Goal: Task Accomplishment & Management: Complete application form

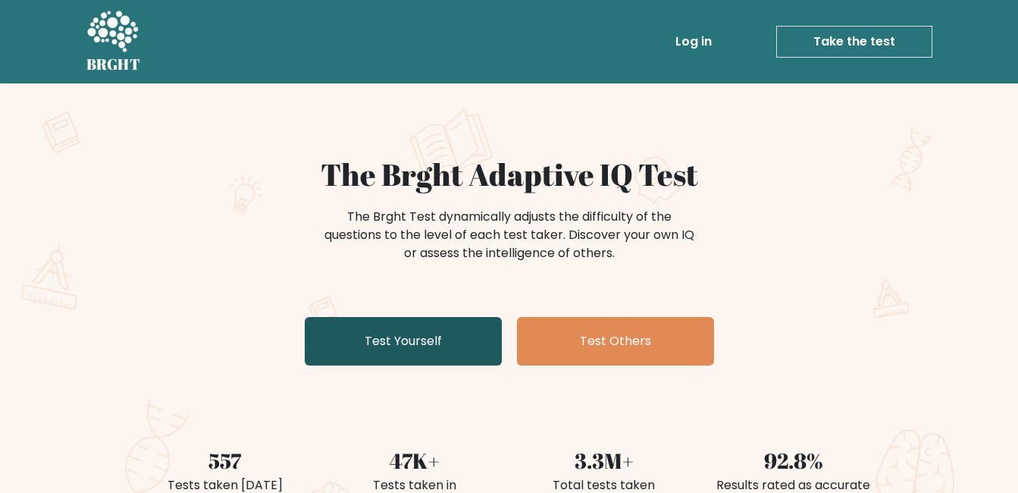
click at [362, 342] on link "Test Yourself" at bounding box center [403, 341] width 197 height 48
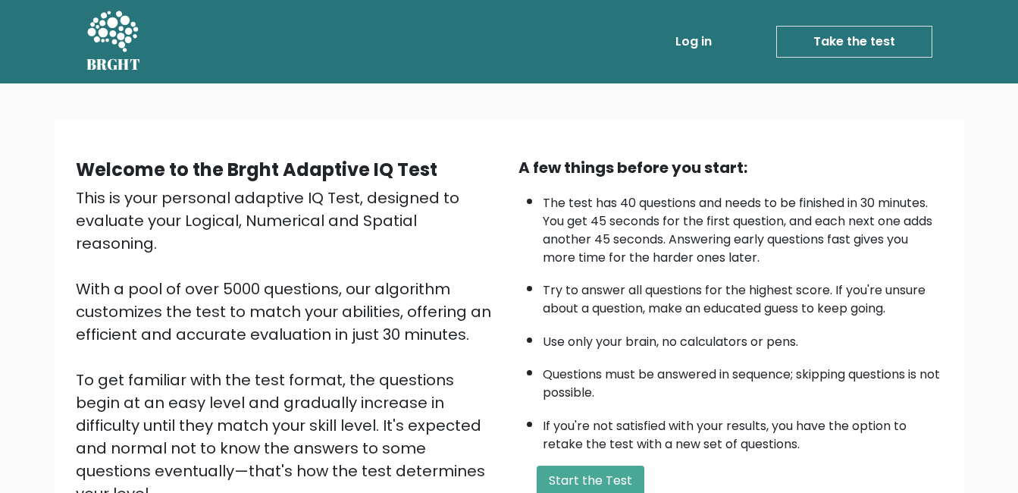
scroll to position [202, 0]
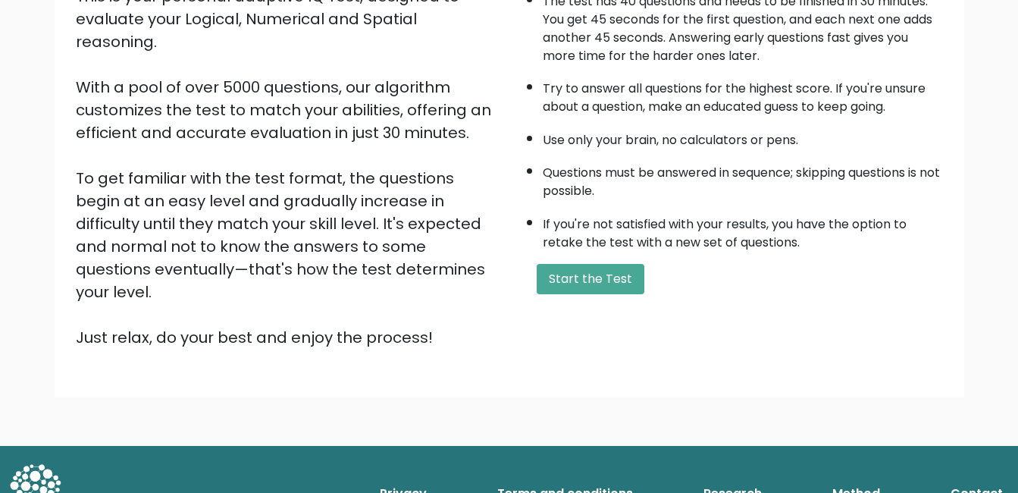
click at [585, 295] on div "A few things before you start: The test has 40 questions and needs to be finish…" at bounding box center [730, 152] width 443 height 394
click at [583, 271] on button "Start the Test" at bounding box center [591, 279] width 108 height 30
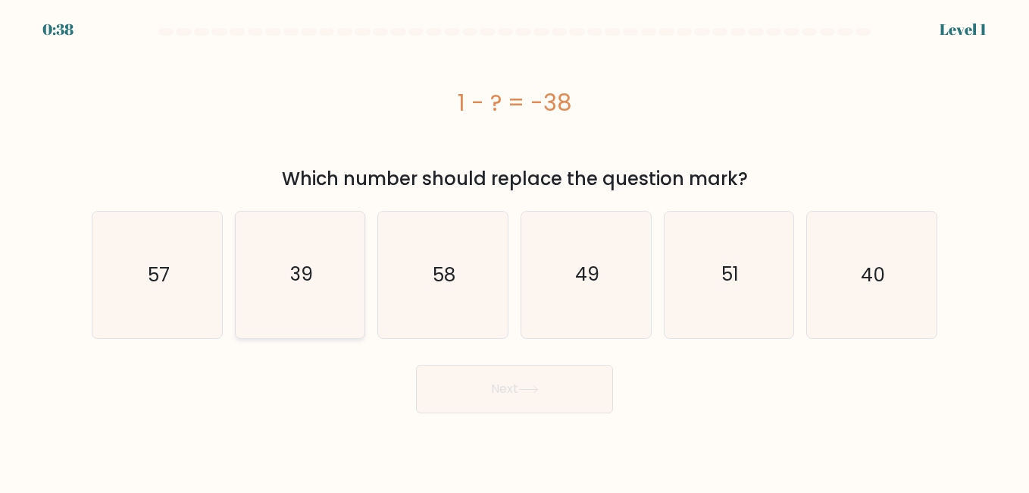
click at [319, 282] on icon "39" at bounding box center [300, 274] width 126 height 126
click at [515, 250] on input "b. 39" at bounding box center [515, 248] width 1 height 4
radio input "true"
click at [524, 386] on icon at bounding box center [528, 389] width 20 height 8
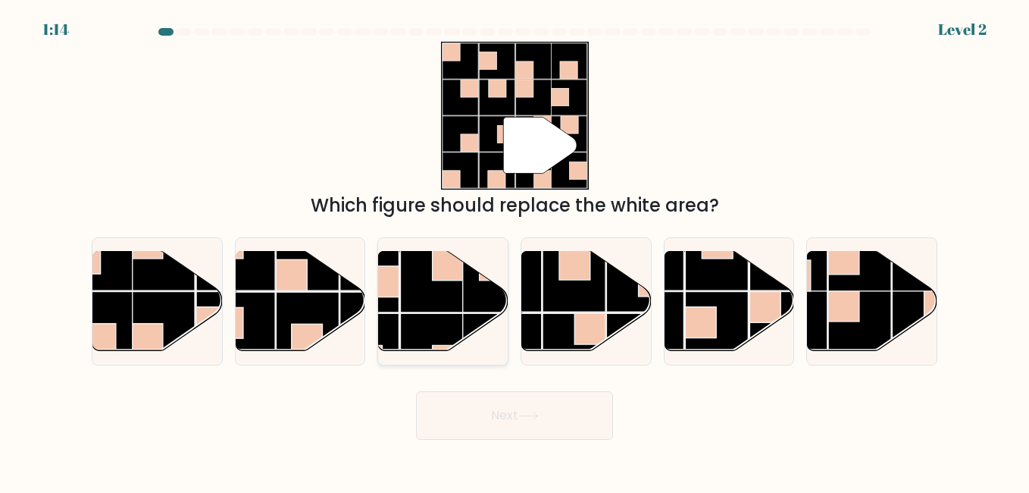
click at [409, 312] on rect at bounding box center [432, 280] width 63 height 63
click at [515, 250] on input "c." at bounding box center [515, 248] width 1 height 4
radio input "true"
click at [461, 430] on button "Next" at bounding box center [514, 415] width 197 height 48
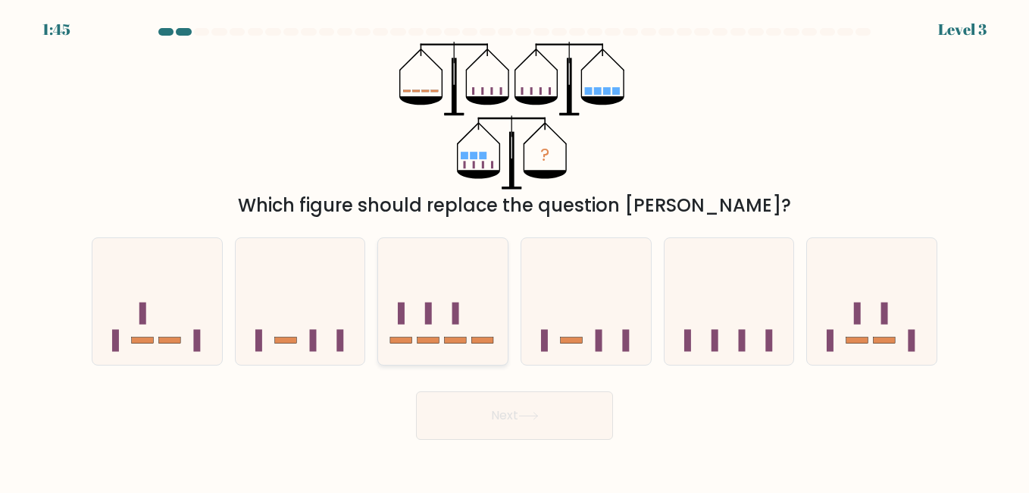
drag, startPoint x: 419, startPoint y: 349, endPoint x: 427, endPoint y: 358, distance: 11.8
click at [421, 351] on icon at bounding box center [443, 301] width 130 height 107
click at [515, 250] on input "c." at bounding box center [515, 248] width 1 height 4
radio input "true"
click at [490, 423] on button "Next" at bounding box center [514, 415] width 197 height 48
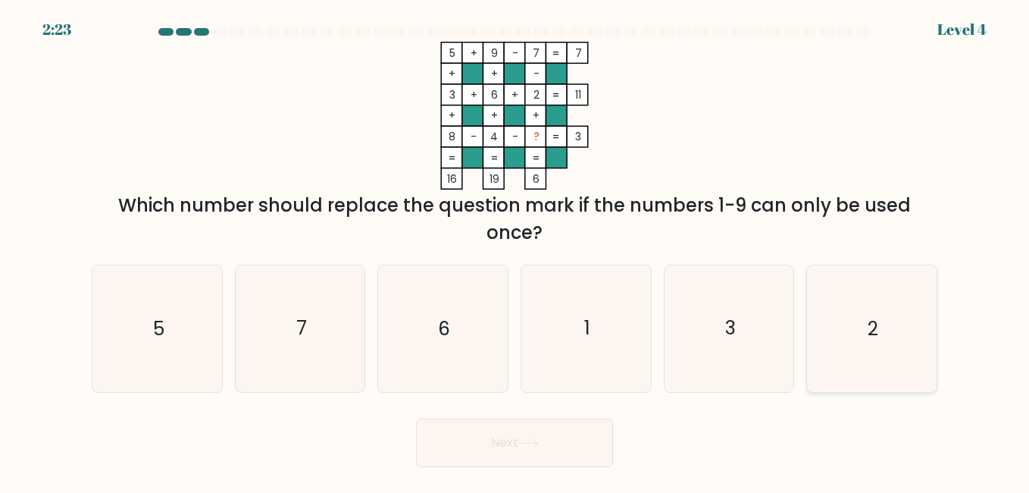
click at [850, 321] on icon "2" at bounding box center [872, 328] width 126 height 126
click at [515, 250] on input "f. 2" at bounding box center [515, 248] width 1 height 4
radio input "true"
click at [462, 428] on button "Next" at bounding box center [514, 442] width 197 height 48
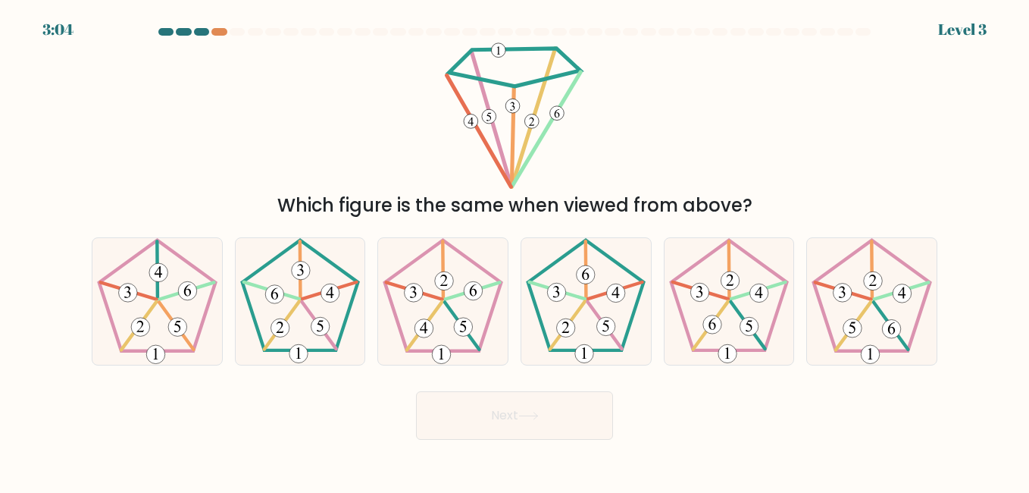
click at [949, 29] on form at bounding box center [514, 233] width 1029 height 411
drag, startPoint x: 607, startPoint y: 329, endPoint x: 608, endPoint y: 339, distance: 9.9
click at [608, 332] on 165 at bounding box center [606, 327] width 18 height 18
click at [515, 250] on input "d." at bounding box center [515, 248] width 1 height 4
radio input "true"
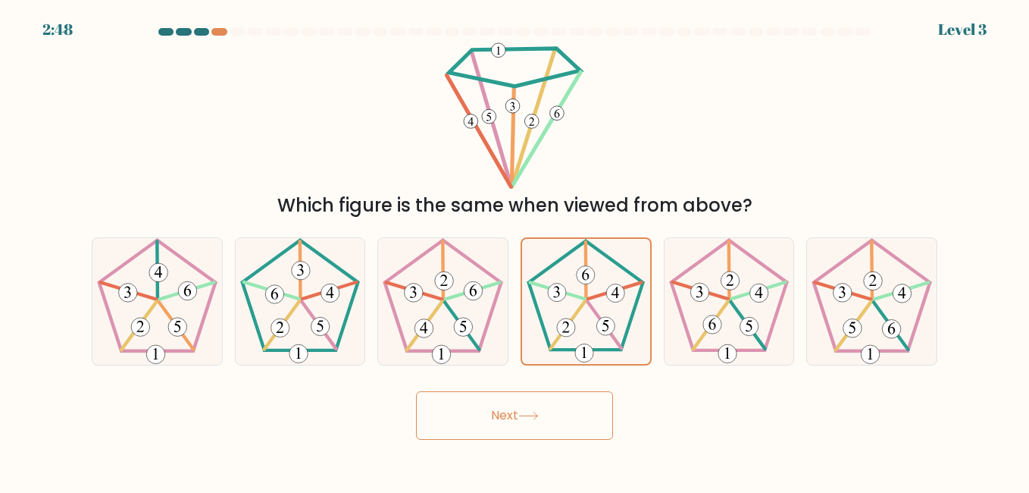
click at [559, 451] on body "2:48 Level 3" at bounding box center [514, 246] width 1029 height 493
click at [521, 430] on button "Next" at bounding box center [514, 415] width 197 height 48
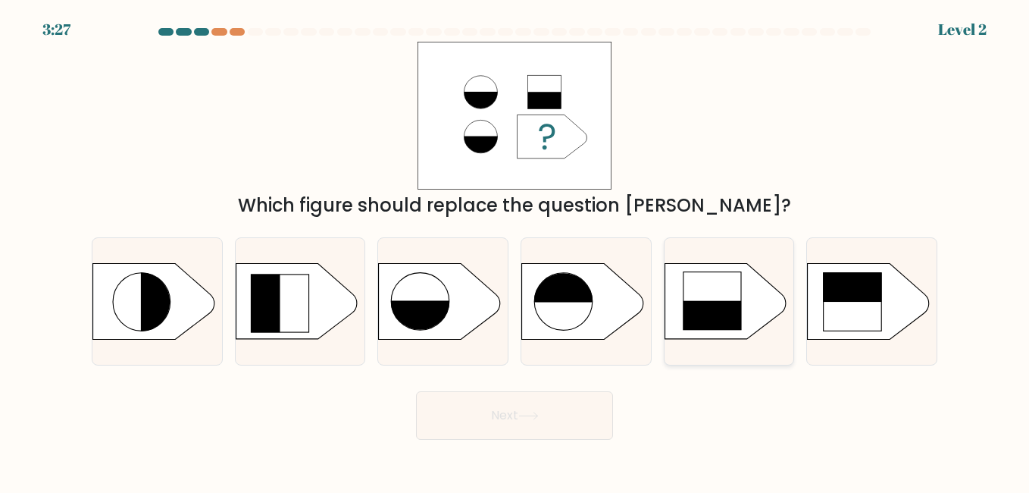
drag, startPoint x: 740, startPoint y: 309, endPoint x: 720, endPoint y: 321, distance: 23.4
click at [740, 311] on rect at bounding box center [712, 330] width 59 height 59
click at [515, 250] on input "e." at bounding box center [515, 248] width 1 height 4
radio input "true"
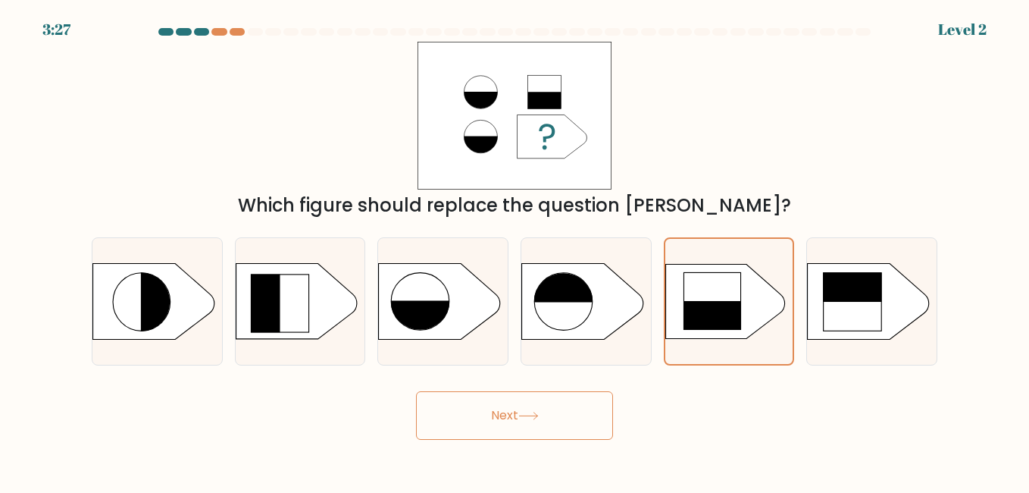
click at [559, 422] on button "Next" at bounding box center [514, 415] width 197 height 48
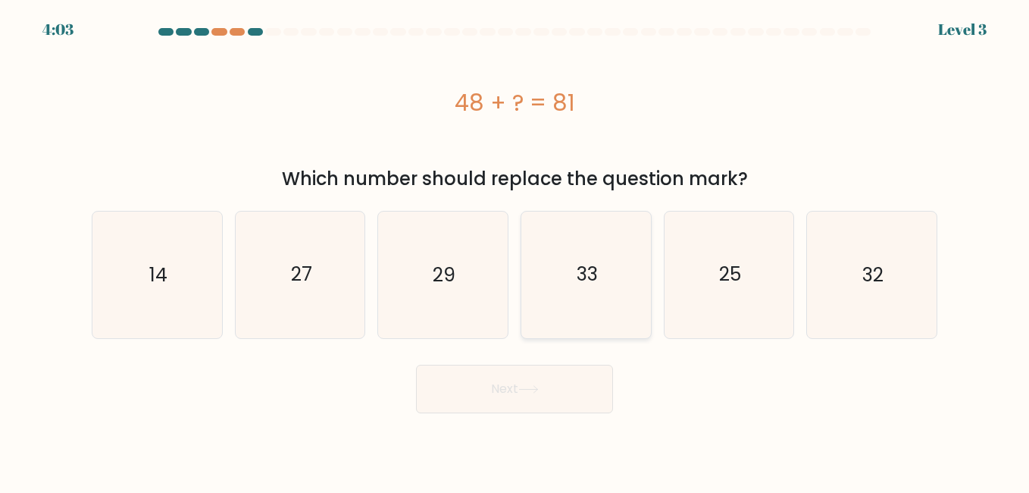
click at [579, 283] on text "33" at bounding box center [587, 274] width 21 height 27
click at [515, 250] on input "d. 33" at bounding box center [515, 248] width 1 height 4
radio input "true"
click at [501, 426] on body "4:03 Level 3 a." at bounding box center [514, 246] width 1029 height 493
click at [509, 398] on button "Next" at bounding box center [514, 388] width 197 height 48
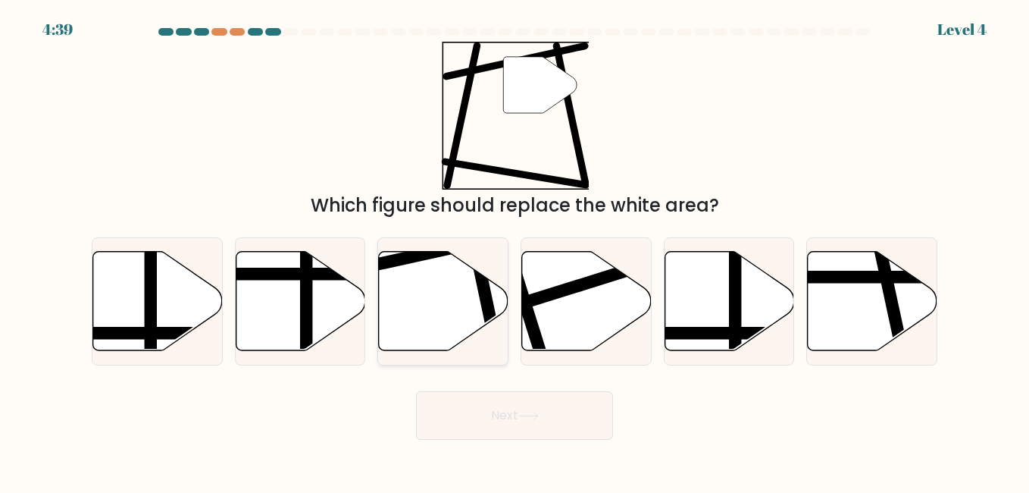
click at [427, 298] on icon at bounding box center [444, 300] width 130 height 99
click at [515, 250] on input "c." at bounding box center [515, 248] width 1 height 4
radio input "true"
click at [488, 409] on button "Next" at bounding box center [514, 415] width 197 height 48
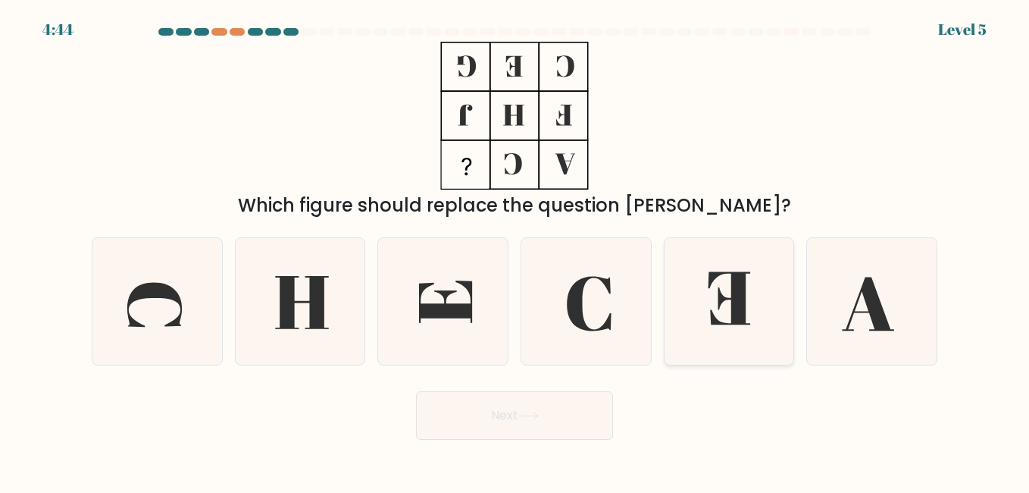
click at [727, 284] on icon at bounding box center [729, 301] width 126 height 126
click at [515, 250] on input "e." at bounding box center [515, 248] width 1 height 4
radio input "true"
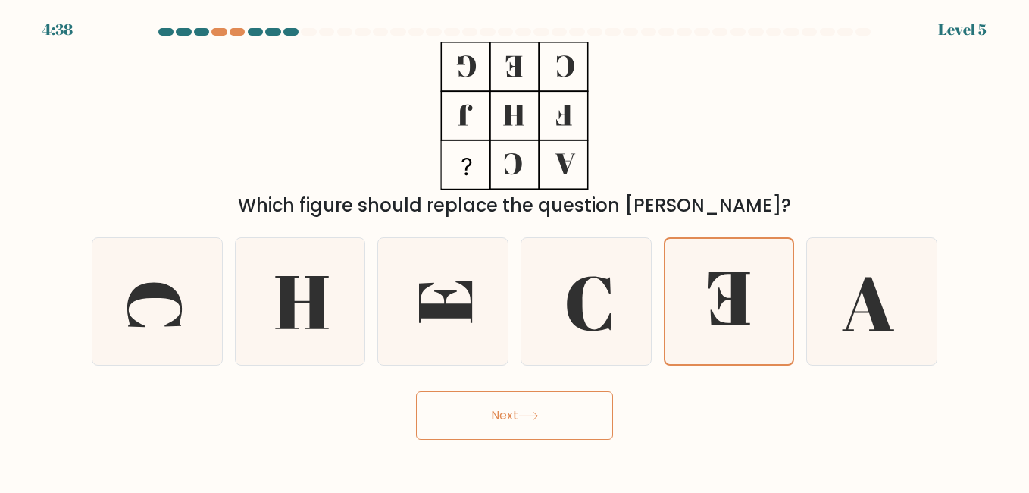
click at [499, 420] on button "Next" at bounding box center [514, 415] width 197 height 48
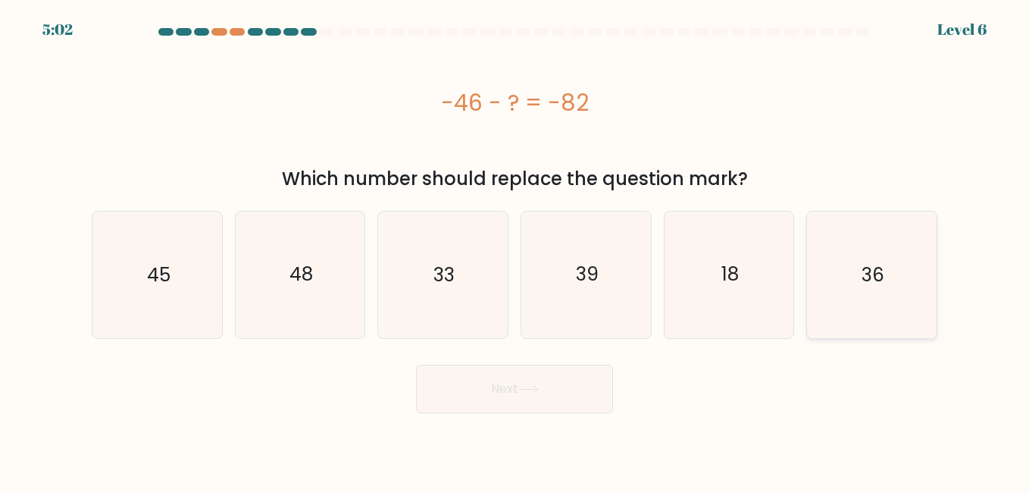
click at [870, 261] on text "36" at bounding box center [873, 274] width 23 height 27
click at [515, 250] on input "f. 36" at bounding box center [515, 248] width 1 height 4
radio input "true"
drag, startPoint x: 490, startPoint y: 424, endPoint x: 491, endPoint y: 403, distance: 21.3
click at [492, 422] on body "5:02 Level 6 a." at bounding box center [514, 246] width 1029 height 493
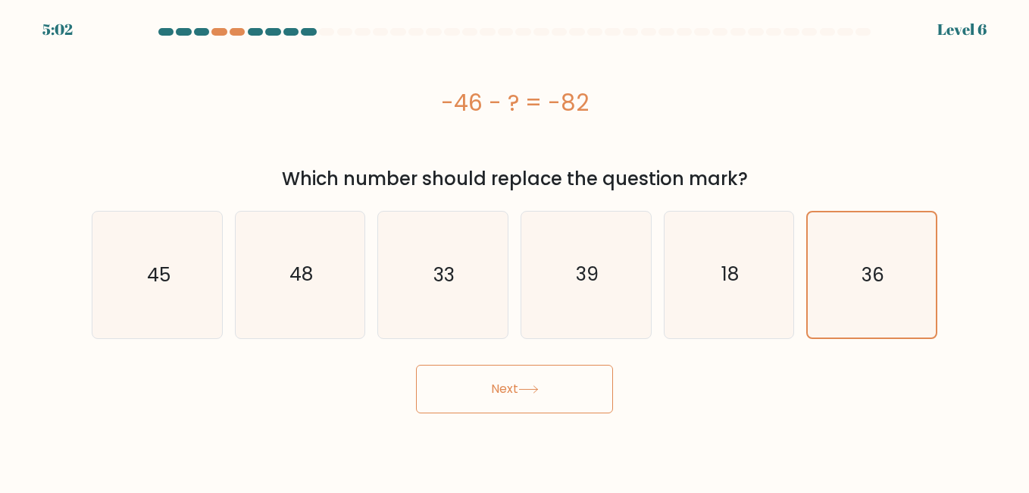
click at [489, 395] on button "Next" at bounding box center [514, 388] width 197 height 48
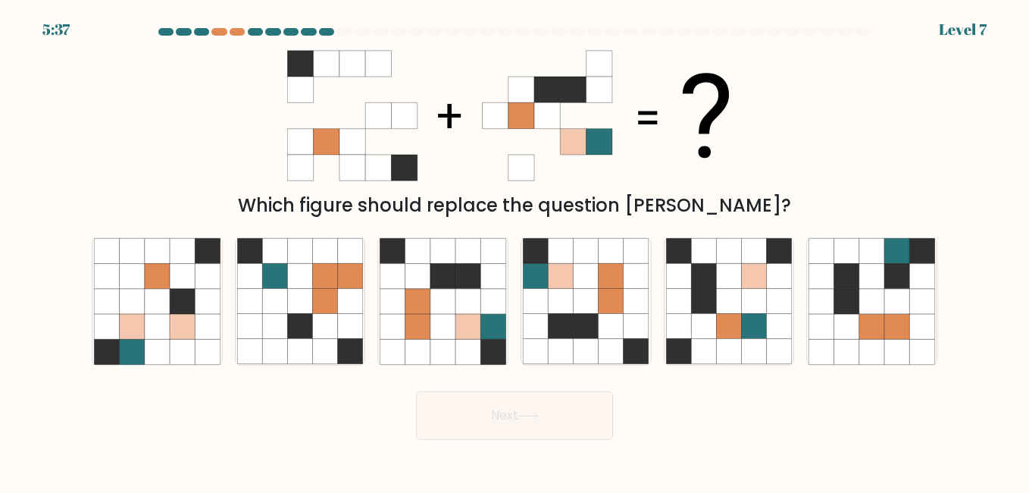
click at [370, 293] on div "b." at bounding box center [300, 300] width 143 height 127
click at [423, 324] on icon at bounding box center [417, 326] width 25 height 25
click at [515, 250] on input "c." at bounding box center [515, 248] width 1 height 4
radio input "true"
click at [455, 405] on button "Next" at bounding box center [514, 415] width 197 height 48
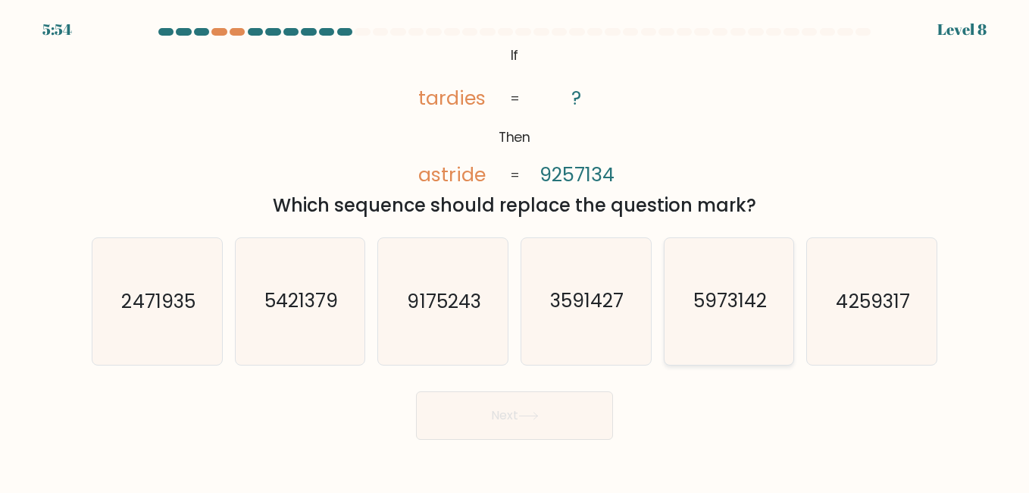
click at [730, 292] on text "5973142" at bounding box center [730, 301] width 74 height 27
click at [515, 250] on input "e. 5973142" at bounding box center [515, 248] width 1 height 4
radio input "true"
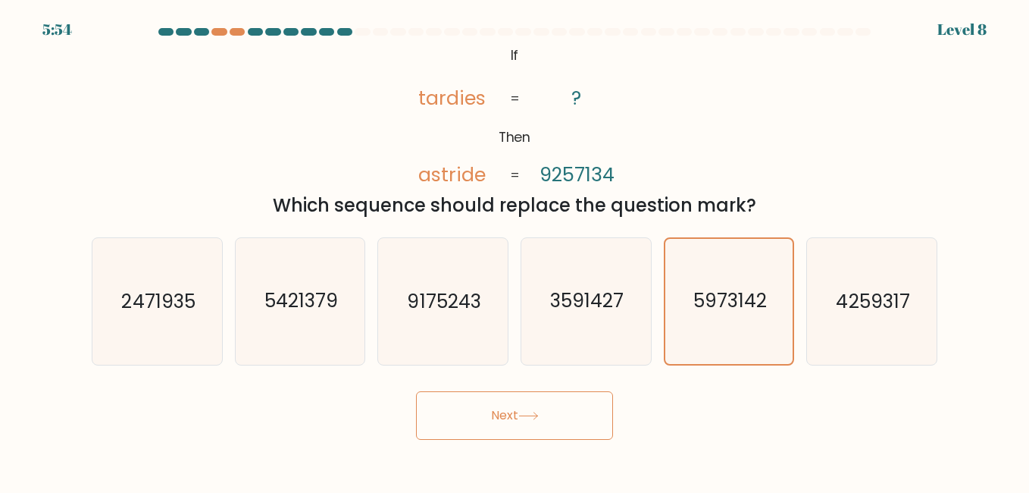
click at [571, 419] on button "Next" at bounding box center [514, 415] width 197 height 48
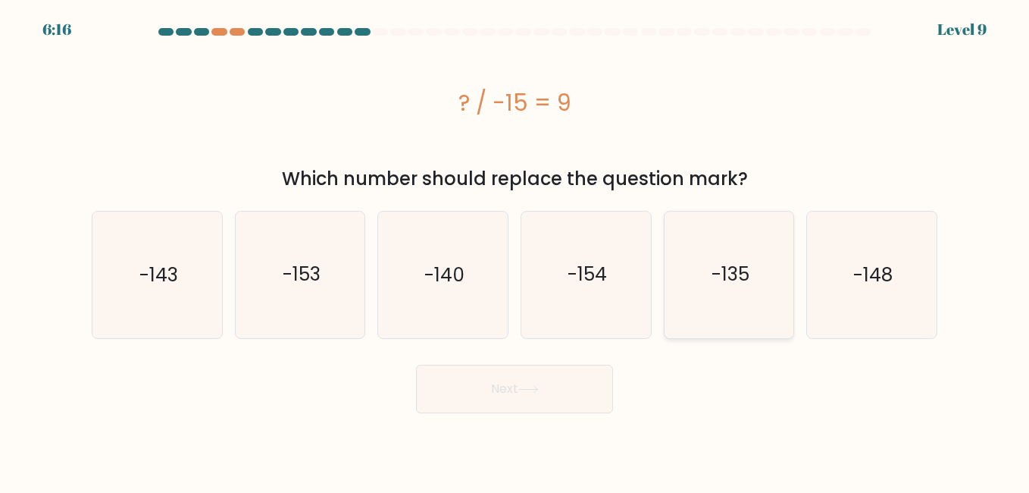
drag, startPoint x: 735, startPoint y: 282, endPoint x: 683, endPoint y: 295, distance: 53.9
click at [734, 282] on text "-135" at bounding box center [731, 274] width 38 height 27
click at [515, 250] on input "e. -135" at bounding box center [515, 248] width 1 height 4
radio input "true"
click at [516, 379] on button "Next" at bounding box center [514, 388] width 197 height 48
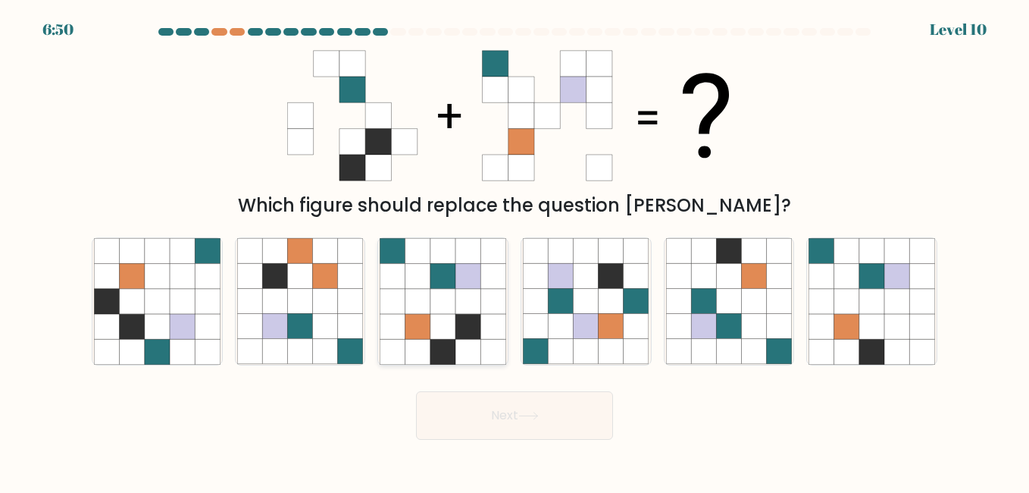
click at [460, 305] on icon at bounding box center [467, 301] width 25 height 25
click at [515, 250] on input "c." at bounding box center [515, 248] width 1 height 4
radio input "true"
click at [515, 408] on button "Next" at bounding box center [514, 415] width 197 height 48
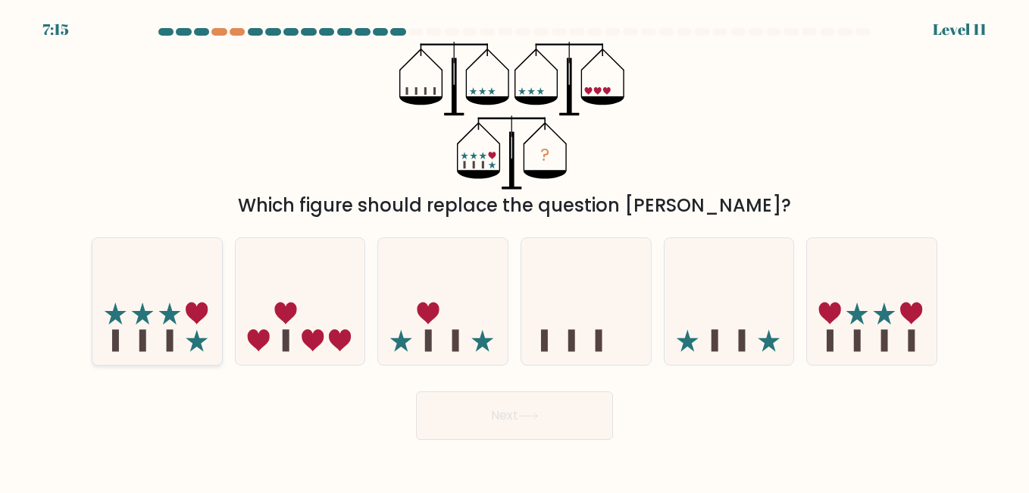
drag, startPoint x: 152, startPoint y: 328, endPoint x: 143, endPoint y: 332, distance: 9.9
click at [148, 331] on icon at bounding box center [157, 301] width 130 height 107
click at [515, 250] on input "a." at bounding box center [515, 248] width 1 height 4
radio input "true"
click at [497, 432] on button "Next" at bounding box center [514, 415] width 197 height 48
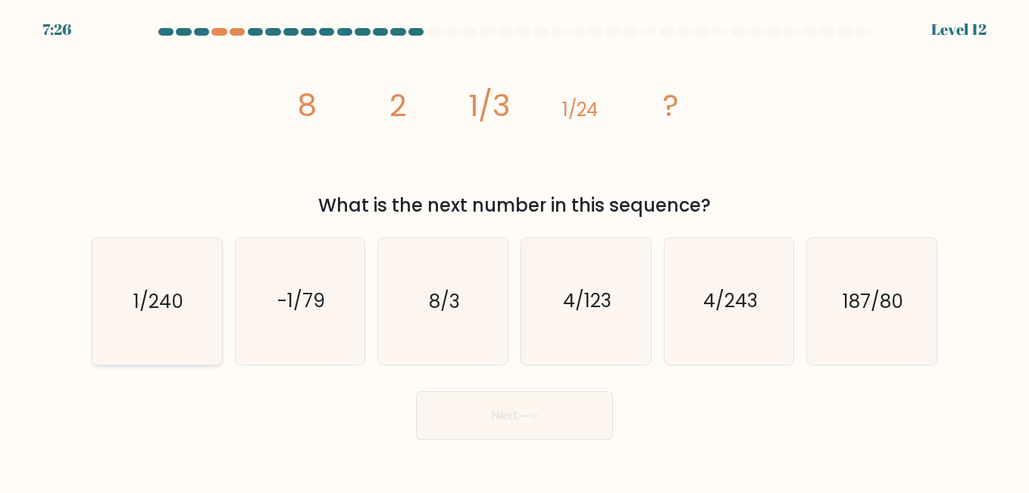
click at [165, 305] on text "1/240" at bounding box center [158, 301] width 50 height 27
click at [515, 250] on input "a. 1/240" at bounding box center [515, 248] width 1 height 4
radio input "true"
click at [513, 415] on button "Next" at bounding box center [514, 415] width 197 height 48
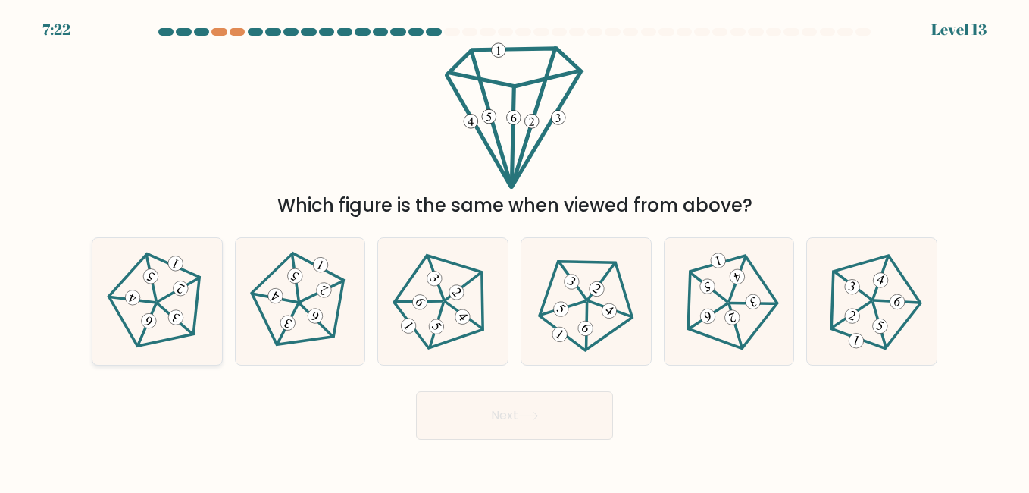
click at [141, 291] on icon at bounding box center [157, 301] width 101 height 101
click at [515, 250] on input "a." at bounding box center [515, 248] width 1 height 4
radio input "true"
click at [481, 415] on button "Next" at bounding box center [514, 415] width 197 height 48
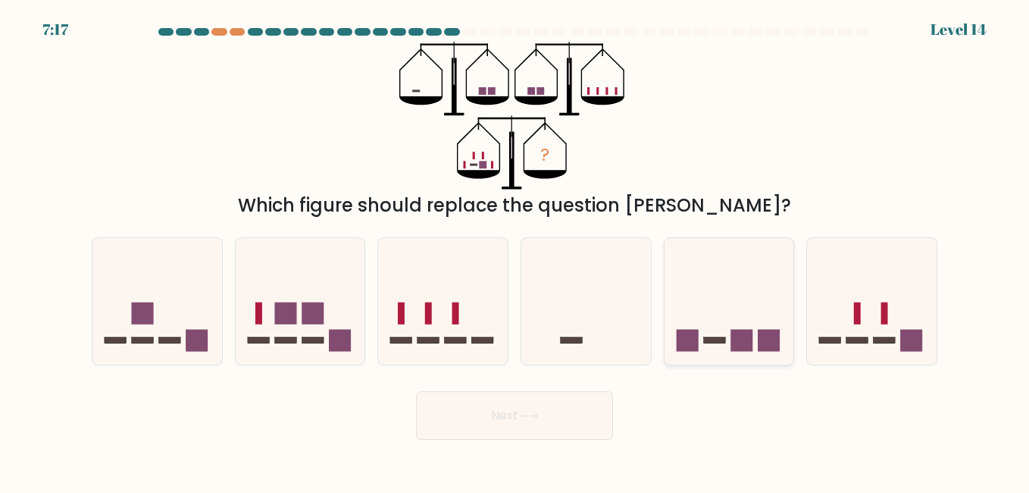
click at [743, 274] on icon at bounding box center [730, 301] width 130 height 107
click at [515, 250] on input "e." at bounding box center [515, 248] width 1 height 4
radio input "true"
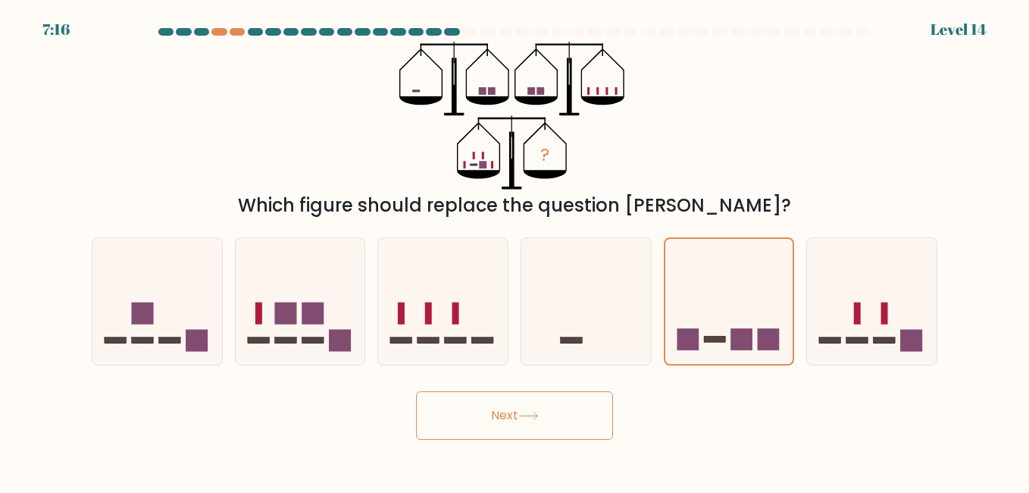
click at [483, 411] on button "Next" at bounding box center [514, 415] width 197 height 48
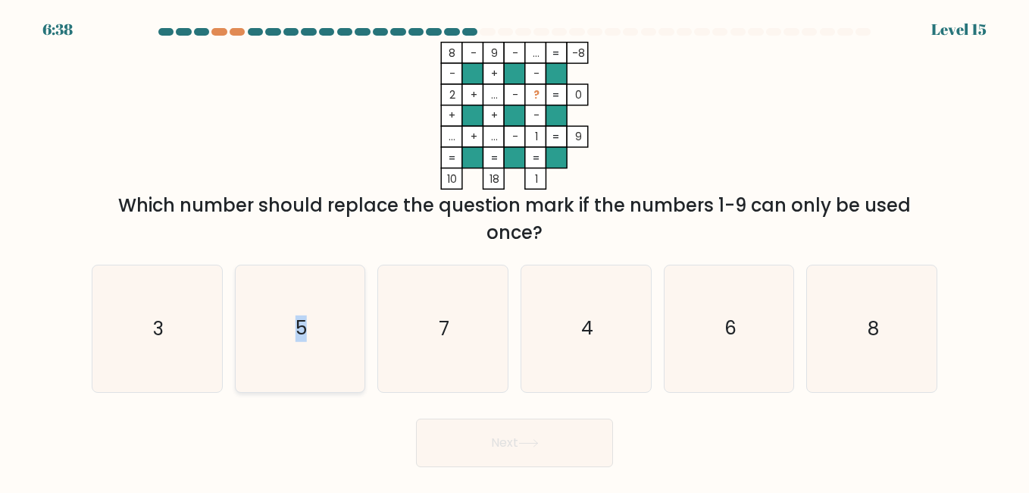
click at [309, 336] on icon "5" at bounding box center [300, 328] width 126 height 126
click at [311, 327] on icon "5" at bounding box center [300, 328] width 126 height 126
click at [515, 250] on input "b. 5" at bounding box center [515, 248] width 1 height 4
radio input "true"
click at [311, 327] on icon "5" at bounding box center [300, 328] width 124 height 124
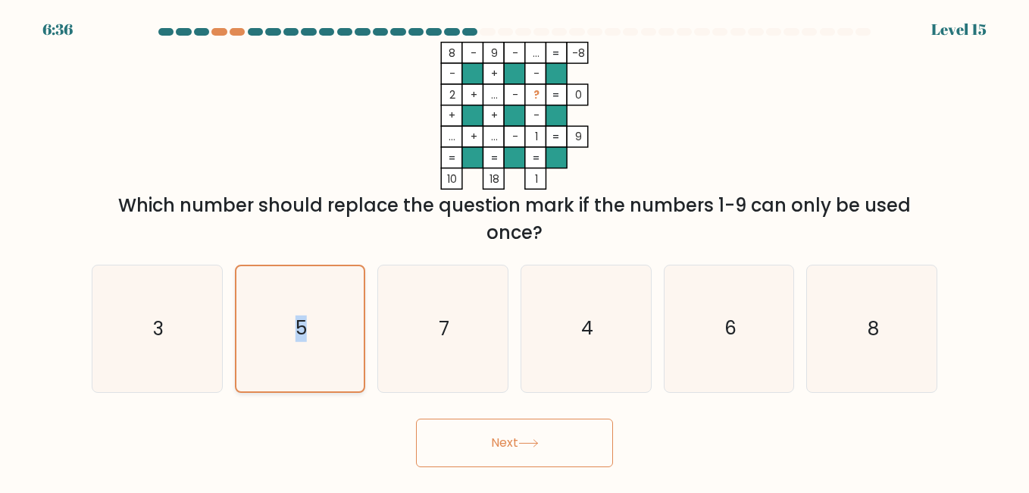
click at [515, 250] on input "b. 5" at bounding box center [515, 248] width 1 height 4
drag, startPoint x: 311, startPoint y: 327, endPoint x: 505, endPoint y: 433, distance: 221.8
click at [510, 436] on button "Next" at bounding box center [514, 442] width 197 height 48
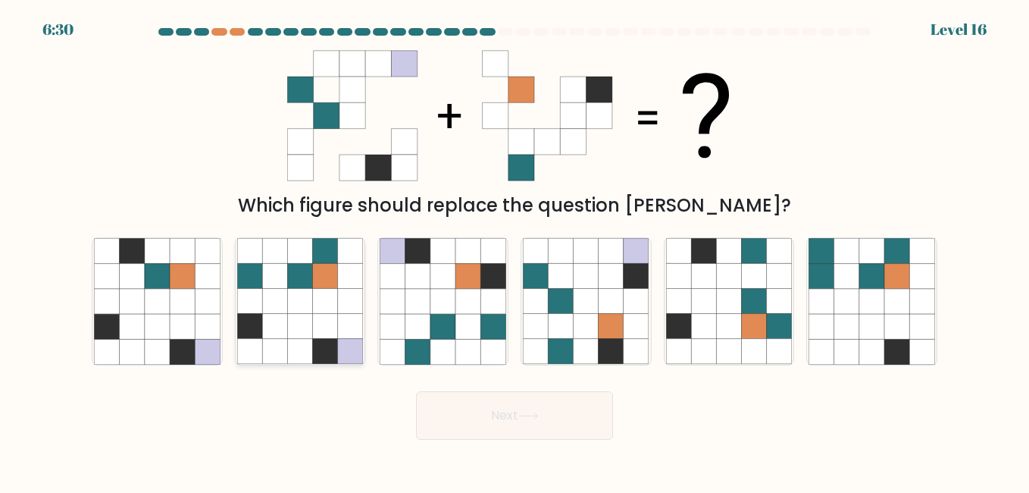
click at [315, 294] on icon at bounding box center [325, 301] width 25 height 25
click at [515, 250] on input "b." at bounding box center [515, 248] width 1 height 4
radio input "true"
click at [485, 419] on button "Next" at bounding box center [514, 415] width 197 height 48
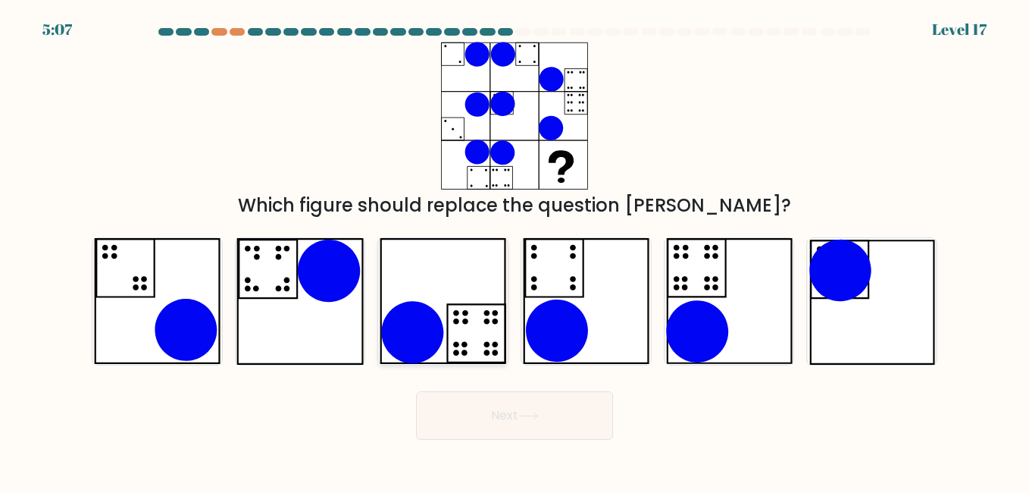
click at [459, 318] on icon at bounding box center [443, 301] width 126 height 126
click at [515, 250] on input "c." at bounding box center [515, 248] width 1 height 4
radio input "true"
click at [487, 435] on button "Next" at bounding box center [514, 415] width 197 height 48
